Goal: Transaction & Acquisition: Purchase product/service

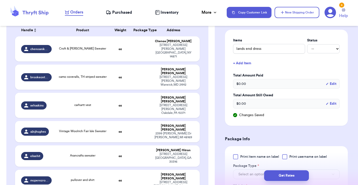
scroll to position [76, 0]
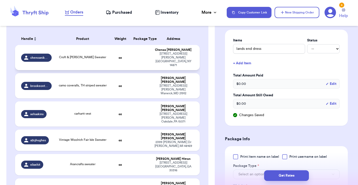
click at [96, 61] on td "Croft & [PERSON_NAME] Sweater" at bounding box center [82, 57] width 55 height 25
type input "Croft & [PERSON_NAME] Sweater"
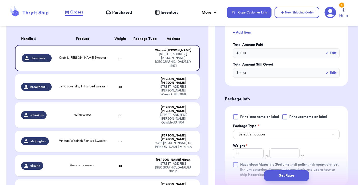
scroll to position [149, 0]
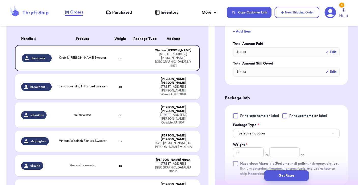
click at [282, 136] on button "Select an option" at bounding box center [286, 134] width 107 height 10
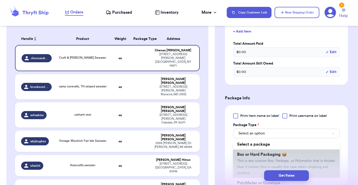
click at [280, 157] on span "Box or Hard Packaging 📦" at bounding box center [262, 155] width 50 height 4
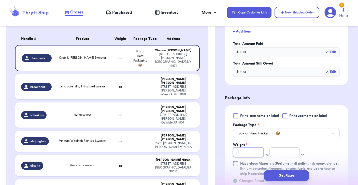
click at [250, 157] on input "0" at bounding box center [248, 152] width 31 height 10
type input "1"
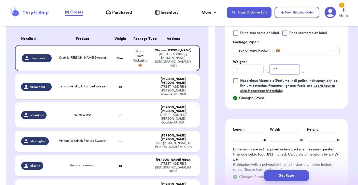
scroll to position [233, 0]
type input "4.4"
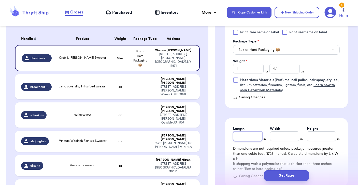
click at [244, 136] on input "Length" at bounding box center [247, 136] width 29 height 10
type input "13"
type input "9"
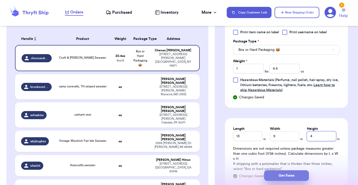
type input "4"
click at [279, 176] on button "Get Rates" at bounding box center [286, 175] width 45 height 11
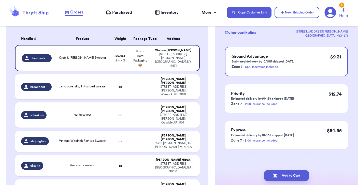
scroll to position [0, 0]
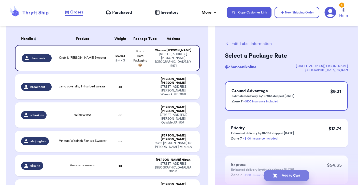
click at [281, 174] on button "Add to Cart" at bounding box center [286, 175] width 45 height 11
checkbox input "true"
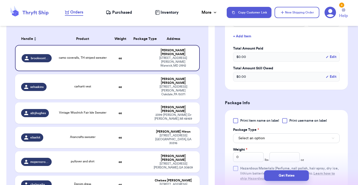
scroll to position [160, 0]
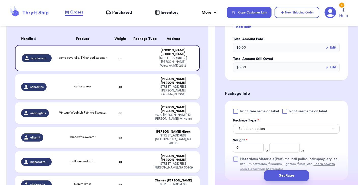
click at [280, 126] on button "Select an option" at bounding box center [286, 129] width 107 height 10
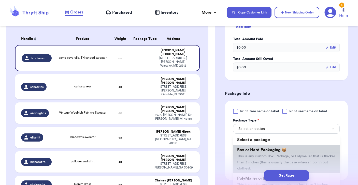
click at [278, 148] on span "Box or Hard Packaging 📦" at bounding box center [262, 150] width 50 height 4
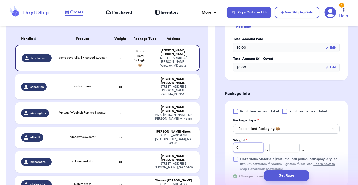
click at [254, 145] on input "0" at bounding box center [248, 148] width 31 height 10
type input "3"
type input "11.9"
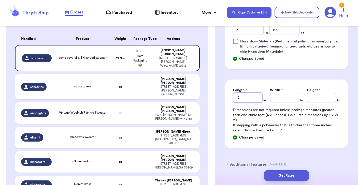
type input "12"
type input "10"
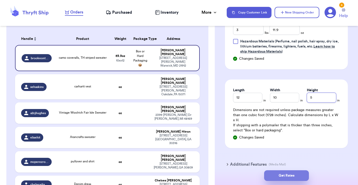
type input "5"
click at [279, 174] on button "Get Rates" at bounding box center [286, 175] width 45 height 11
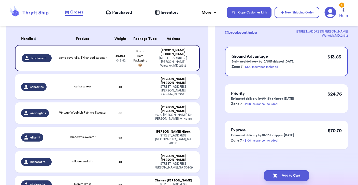
scroll to position [0, 0]
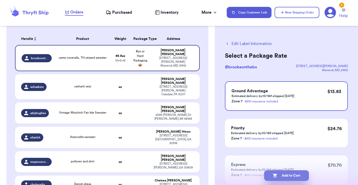
click at [291, 176] on button "Add to Cart" at bounding box center [286, 175] width 45 height 11
checkbox input "true"
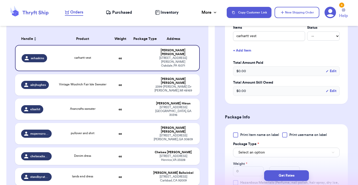
scroll to position [133, 0]
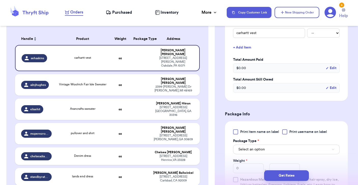
click at [253, 154] on button "Select an option" at bounding box center [286, 150] width 107 height 10
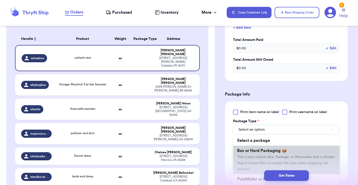
click at [250, 156] on li "Box or Hard Packaging 📦 This is any custom Box, Package, or Polymailer that is …" at bounding box center [286, 160] width 107 height 28
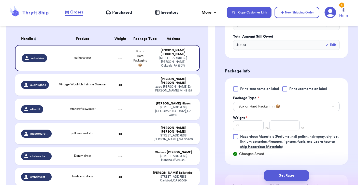
scroll to position [178, 0]
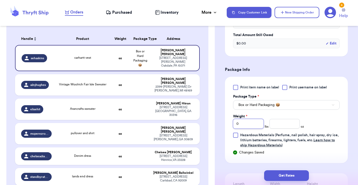
click at [257, 125] on input "0" at bounding box center [248, 124] width 31 height 10
type input "4"
type input "10.9"
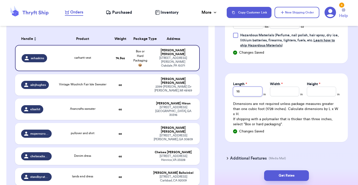
type input "16"
click at [276, 92] on input "Width *" at bounding box center [284, 92] width 29 height 10
type input "12"
click at [323, 91] on input "Height *" at bounding box center [321, 92] width 29 height 10
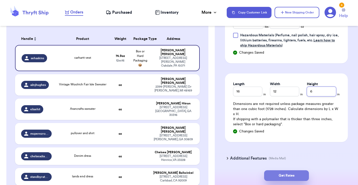
type input "6"
click at [286, 177] on button "Get Rates" at bounding box center [286, 175] width 45 height 11
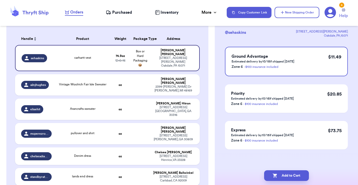
scroll to position [0, 0]
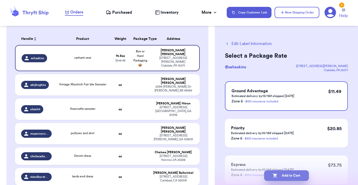
click at [285, 176] on button "Add to Cart" at bounding box center [286, 175] width 45 height 11
checkbox input "true"
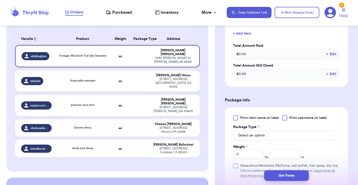
scroll to position [155, 0]
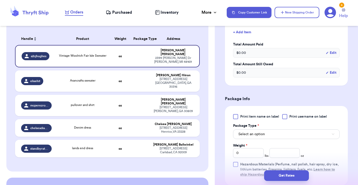
click at [258, 132] on span "Select an option" at bounding box center [251, 134] width 26 height 5
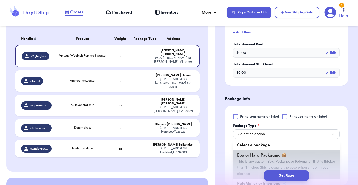
click at [257, 153] on span "Box or Hard Packaging 📦" at bounding box center [262, 155] width 50 height 4
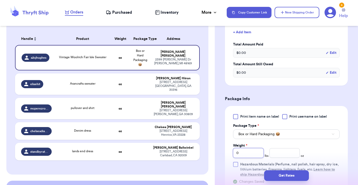
click at [251, 148] on input "0" at bounding box center [248, 153] width 31 height 10
type input "1"
type input "3.4"
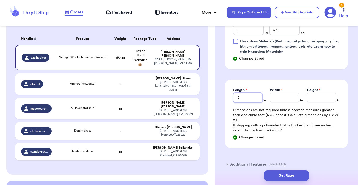
type input "12"
type input "9"
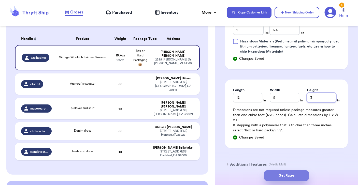
type input "3"
click at [275, 177] on button "Get Rates" at bounding box center [286, 175] width 45 height 11
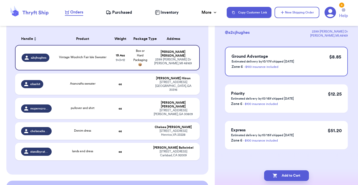
scroll to position [0, 0]
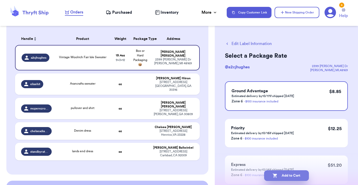
click at [281, 176] on button "Add to Cart" at bounding box center [286, 175] width 45 height 11
checkbox input "true"
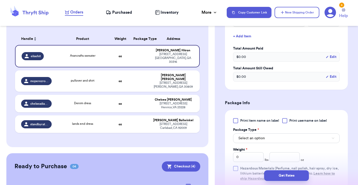
scroll to position [145, 0]
click at [253, 140] on span "Select an option" at bounding box center [251, 137] width 26 height 5
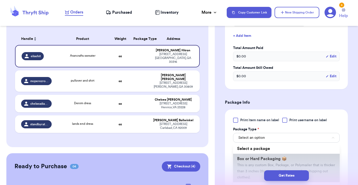
click at [252, 160] on span "Box or Hard Packaging 📦" at bounding box center [262, 159] width 50 height 4
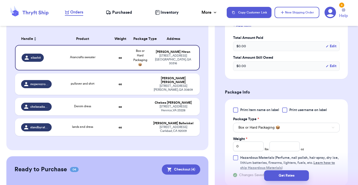
scroll to position [175, 0]
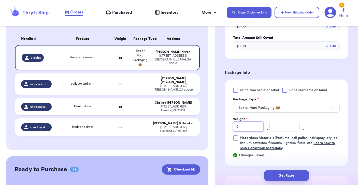
click at [245, 127] on input "0" at bounding box center [248, 127] width 31 height 10
type input "2"
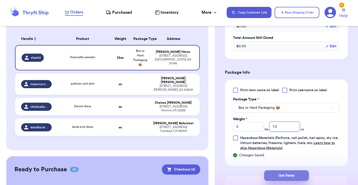
type input "1.2"
click at [271, 177] on button "Get Rates" at bounding box center [286, 175] width 45 height 11
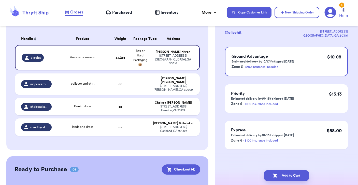
scroll to position [0, 0]
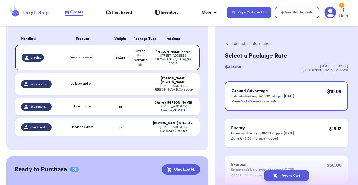
click at [241, 44] on button "Edit Label Information" at bounding box center [248, 44] width 47 height 6
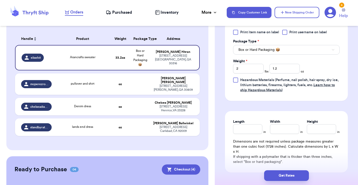
scroll to position [237, 0]
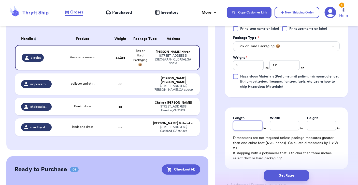
click at [257, 126] on input "Length" at bounding box center [247, 126] width 29 height 10
click at [280, 46] on button "Box or Hard Packaging 📦" at bounding box center [286, 46] width 107 height 10
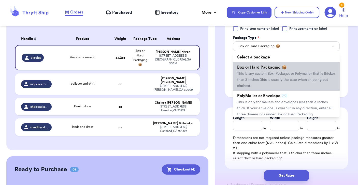
click at [261, 69] on span "Box or Hard Packaging 📦" at bounding box center [262, 67] width 50 height 4
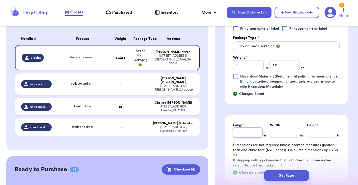
click at [260, 136] on input "Length" at bounding box center [247, 133] width 29 height 10
type input "12"
type input "9"
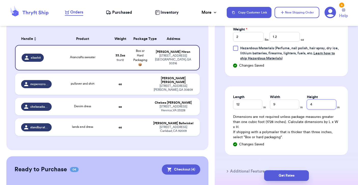
scroll to position [267, 0]
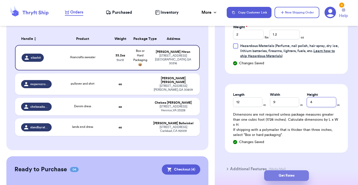
type input "4"
click at [273, 178] on button "Get Rates" at bounding box center [286, 175] width 45 height 11
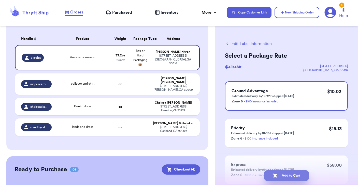
click at [277, 177] on icon "button" at bounding box center [274, 175] width 5 height 5
checkbox input "true"
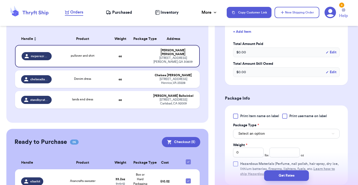
scroll to position [150, 0]
click at [278, 136] on button "Select an option" at bounding box center [286, 133] width 107 height 10
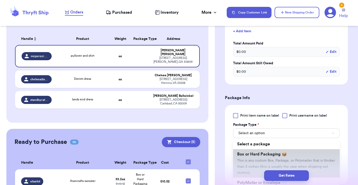
click at [276, 156] on span "Box or Hard Packaging 📦" at bounding box center [262, 154] width 50 height 4
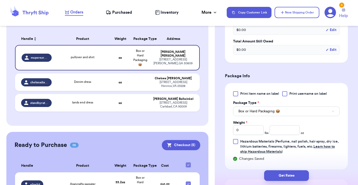
scroll to position [172, 0]
click at [247, 131] on input "0" at bounding box center [248, 130] width 31 height 10
type input "2"
type input "13"
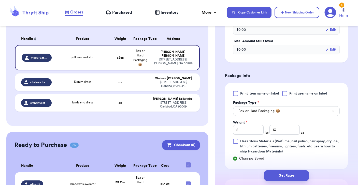
scroll to position [278, 0]
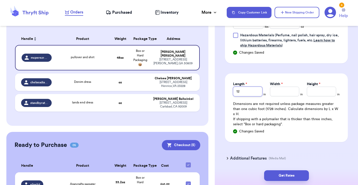
type input "12"
type input "11"
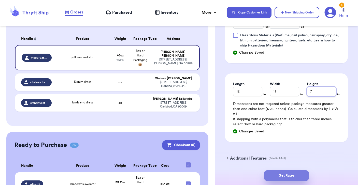
type input "7"
click at [272, 174] on button "Get Rates" at bounding box center [286, 175] width 45 height 11
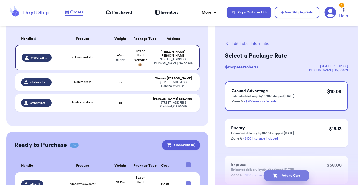
scroll to position [4, 0]
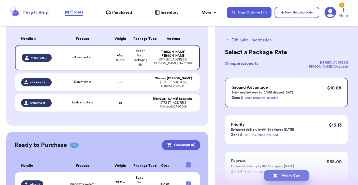
click at [280, 175] on button "Add to Cart" at bounding box center [286, 175] width 45 height 11
checkbox input "true"
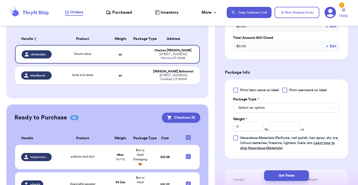
scroll to position [178, 0]
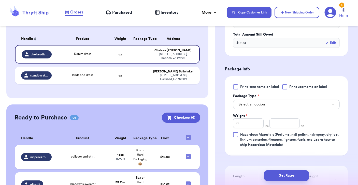
click at [249, 104] on span "Select an option" at bounding box center [251, 104] width 26 height 5
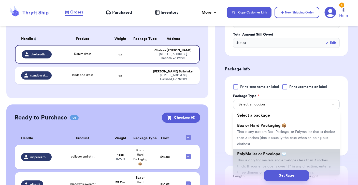
click at [255, 154] on span "PolyMailer or Envelope ✉️" at bounding box center [261, 154] width 49 height 4
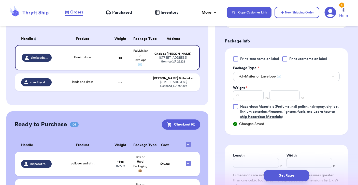
scroll to position [205, 0]
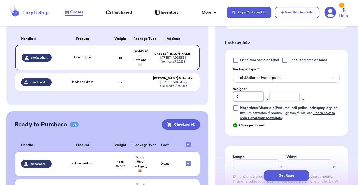
click at [249, 101] on input "0" at bounding box center [248, 97] width 31 height 10
type input "2"
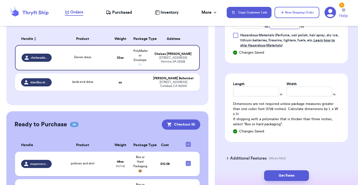
scroll to position [279, 0]
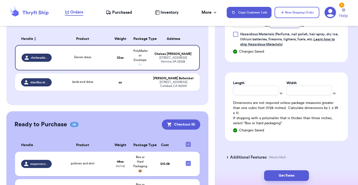
type input "1.2"
click at [263, 92] on input "Length" at bounding box center [256, 91] width 46 height 10
type input "12"
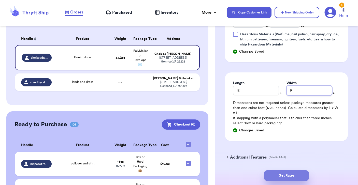
type input "9"
click at [280, 179] on button "Get Rates" at bounding box center [286, 175] width 45 height 11
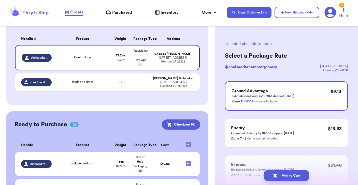
click at [241, 44] on button "Edit Label Information" at bounding box center [248, 44] width 47 height 6
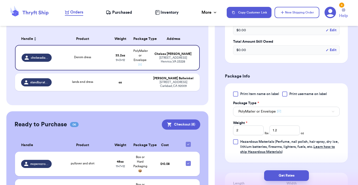
scroll to position [200, 0]
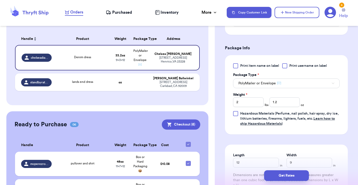
click at [252, 87] on button "PolyMailer or Envelope ✉️" at bounding box center [286, 84] width 107 height 10
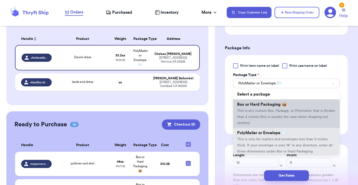
click at [253, 110] on span "This is any custom Box, Package, or Polymailer that is thicker than 3 inches (t…" at bounding box center [286, 117] width 98 height 16
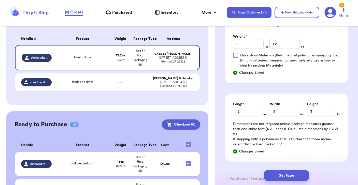
scroll to position [260, 0]
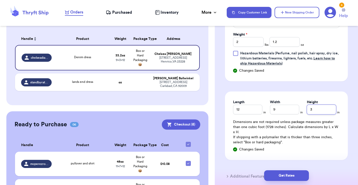
click at [315, 110] on input "3" at bounding box center [321, 110] width 29 height 10
type input "4"
click at [290, 172] on button "Get Rates" at bounding box center [286, 175] width 45 height 11
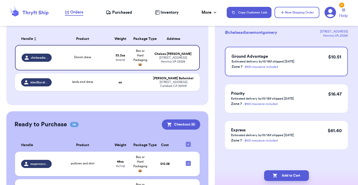
scroll to position [0, 0]
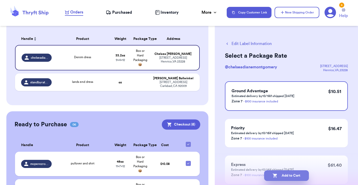
click at [283, 175] on button "Add to Cart" at bounding box center [286, 175] width 45 height 11
checkbox input "true"
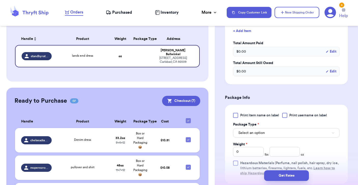
scroll to position [150, 0]
click at [289, 135] on button "Select an option" at bounding box center [286, 133] width 107 height 10
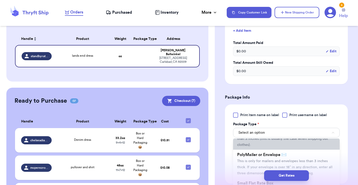
scroll to position [37, 0]
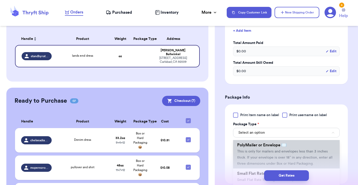
click at [281, 154] on span "This is only for mailers and envelopes less than 3 inches thick. If your envelo…" at bounding box center [284, 158] width 95 height 16
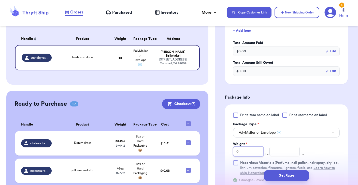
click at [258, 151] on input "0" at bounding box center [248, 152] width 31 height 10
type input "1"
type input "3"
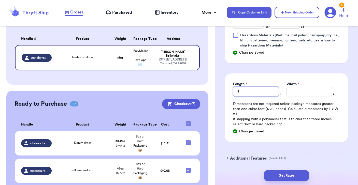
type input "11"
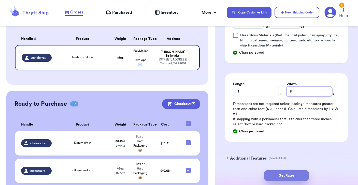
type input "8"
click at [282, 175] on button "Get Rates" at bounding box center [286, 175] width 45 height 11
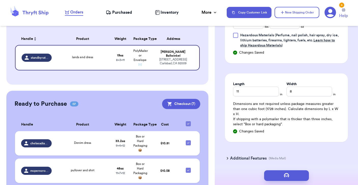
scroll to position [0, 0]
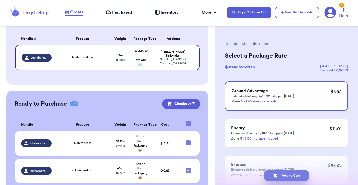
click at [286, 174] on button "Add to Cart" at bounding box center [286, 175] width 45 height 11
checkbox input "true"
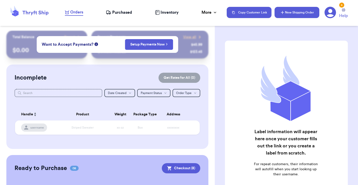
click at [282, 14] on icon "button" at bounding box center [282, 12] width 3 height 3
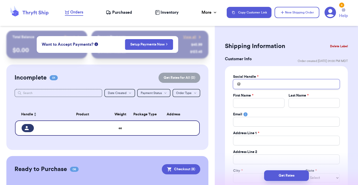
click at [254, 85] on input "Total Amount Paid" at bounding box center [286, 84] width 107 height 10
type input "m"
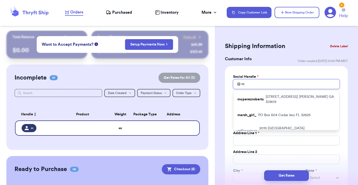
type input "mt"
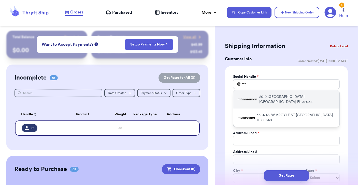
click at [254, 97] on p "mtinnermon" at bounding box center [247, 99] width 20 height 5
type input "mtinnermon"
type input "Missy"
type input "Tinnermon"
type input "[EMAIL_ADDRESS][DOMAIN_NAME]"
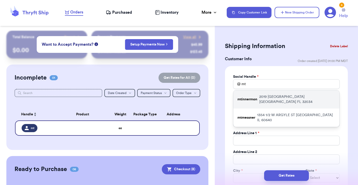
type input "2019 [GEOGRAPHIC_DATA]"
type input "[GEOGRAPHIC_DATA]"
select select "FL"
type input "32034"
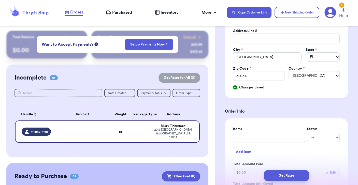
scroll to position [131, 0]
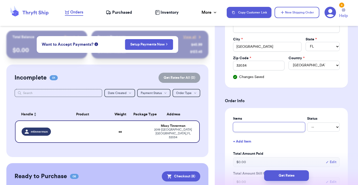
type input "f"
type input "fr"
type input "fre"
type input "free"
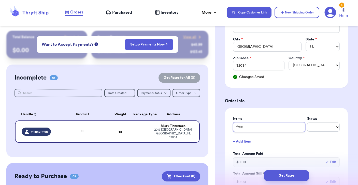
type input "free p"
type input "free pe"
type input "free peo"
type input "free peop"
type input "free peopl"
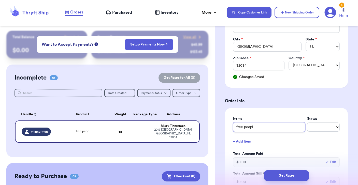
type input "free people"
type input "free people p"
type input "free people pu"
type input "free people pul"
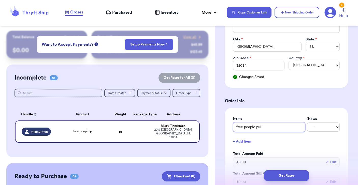
type input "free people pull"
type input "free people [PERSON_NAME]"
type input "free people pullov"
type input "free people pullove"
type input "free people pullover"
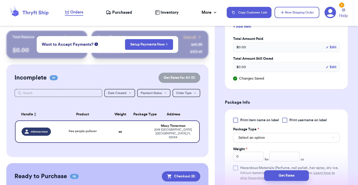
scroll to position [247, 0]
type input "free people pullover"
click at [270, 137] on button "Select an option" at bounding box center [286, 137] width 107 height 10
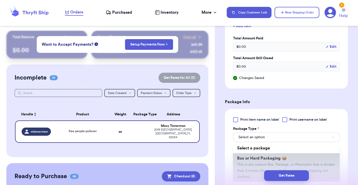
click at [269, 160] on span "Box or Hard Packaging 📦" at bounding box center [262, 158] width 50 height 4
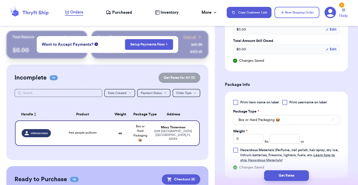
scroll to position [265, 0]
click at [257, 140] on input "0" at bounding box center [248, 138] width 31 height 10
type input "1"
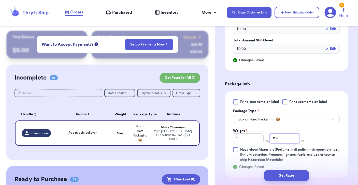
type input "11.8"
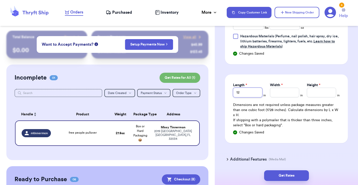
type input "12"
type input "10"
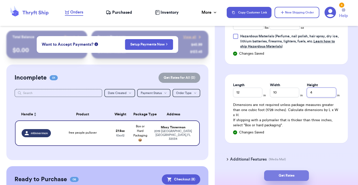
type input "4"
click at [278, 178] on button "Get Rates" at bounding box center [286, 175] width 45 height 11
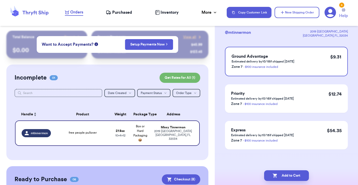
scroll to position [0, 0]
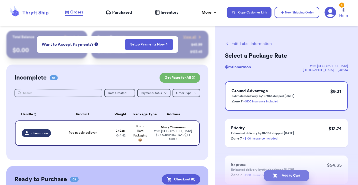
click at [279, 177] on button "Add to Cart" at bounding box center [286, 175] width 45 height 11
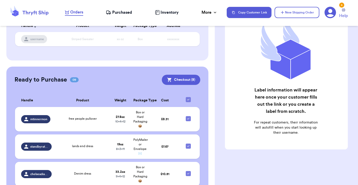
scroll to position [67, 0]
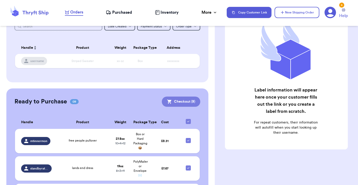
click at [189, 101] on button "Checkout ( 9 )" at bounding box center [181, 102] width 38 height 10
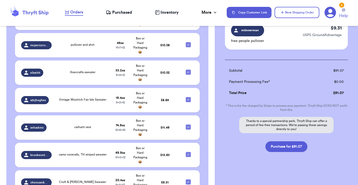
scroll to position [328, 0]
click at [276, 146] on button "Purchase for $91.07" at bounding box center [286, 146] width 42 height 11
checkbox input "false"
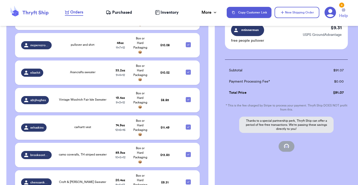
checkbox input "false"
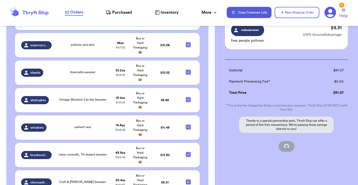
checkbox input "false"
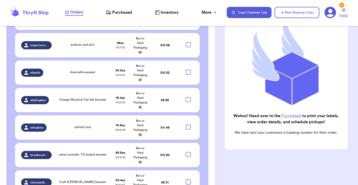
scroll to position [60, 0]
checkbox input "true"
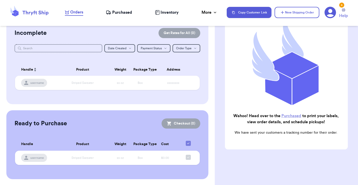
click at [118, 13] on span "Purchased" at bounding box center [122, 12] width 20 height 6
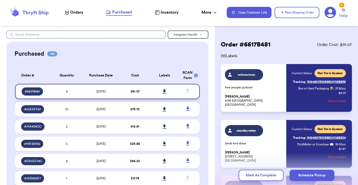
click at [165, 93] on icon at bounding box center [164, 91] width 4 height 4
click at [79, 112] on td "10" at bounding box center [66, 109] width 29 height 14
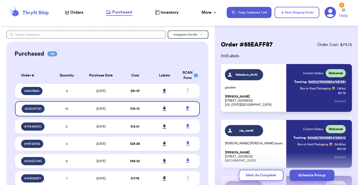
click at [76, 11] on span "Orders" at bounding box center [76, 12] width 13 height 6
